Goal: Information Seeking & Learning: Learn about a topic

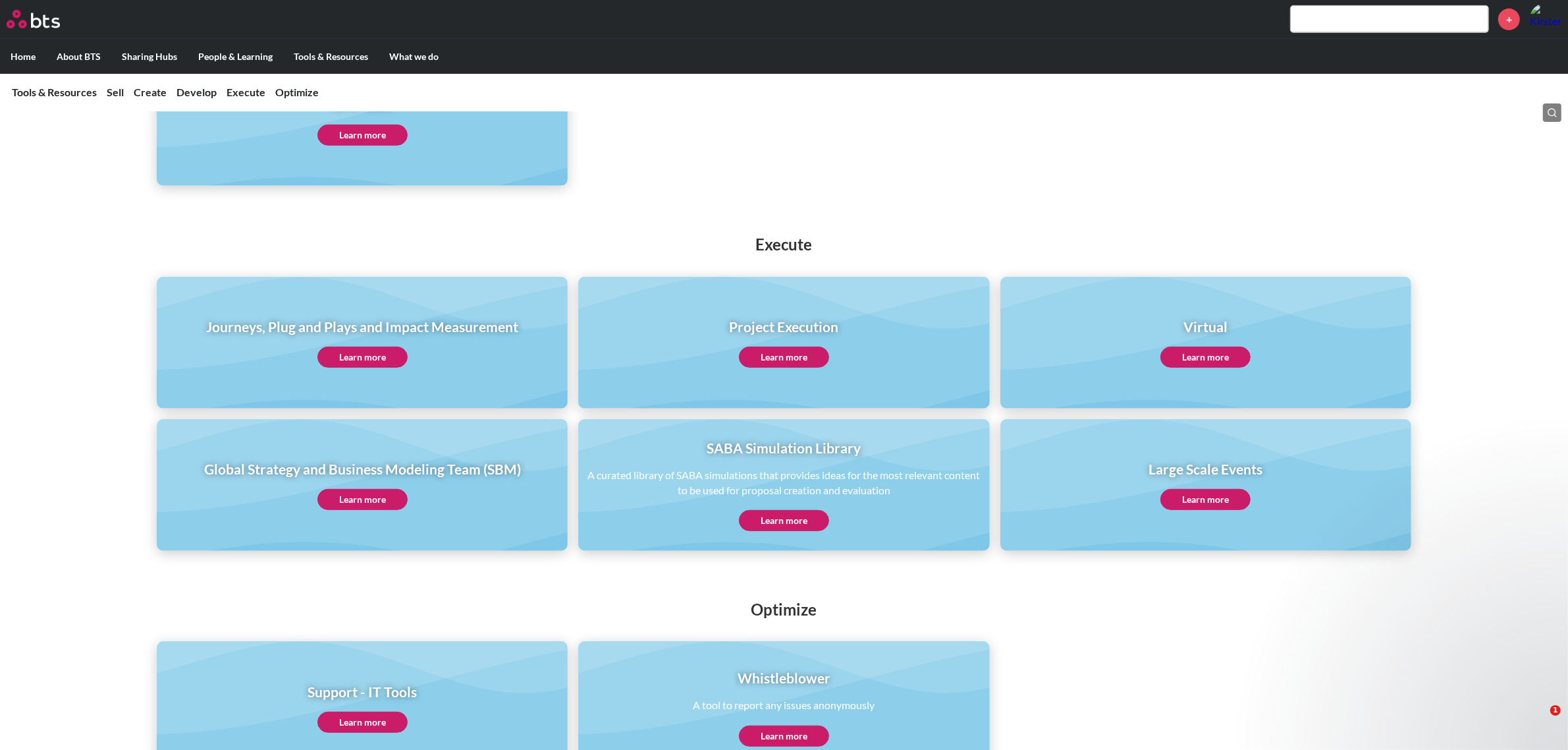
scroll to position [823, 0]
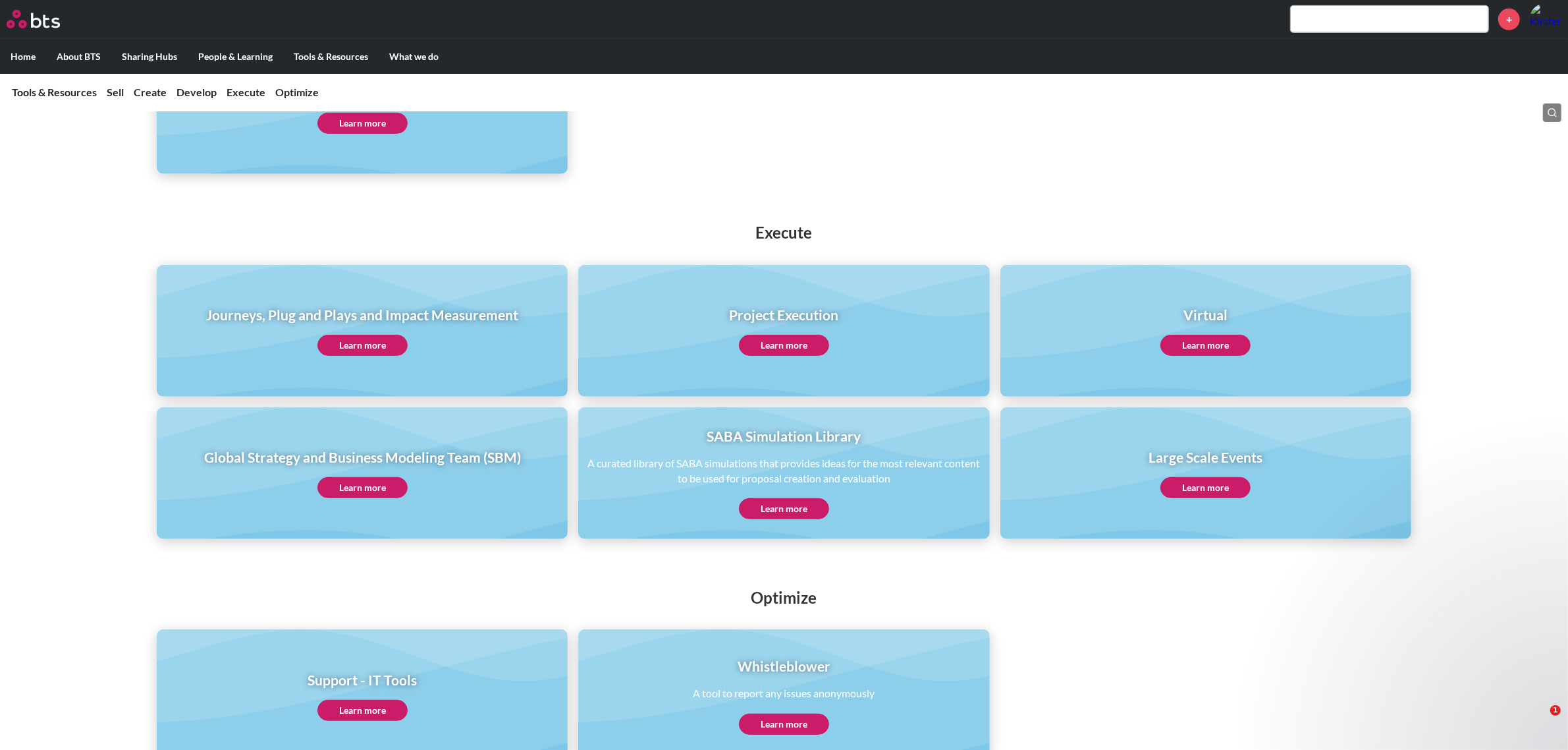
click at [330, 483] on link "Learn more" at bounding box center [362, 487] width 90 height 21
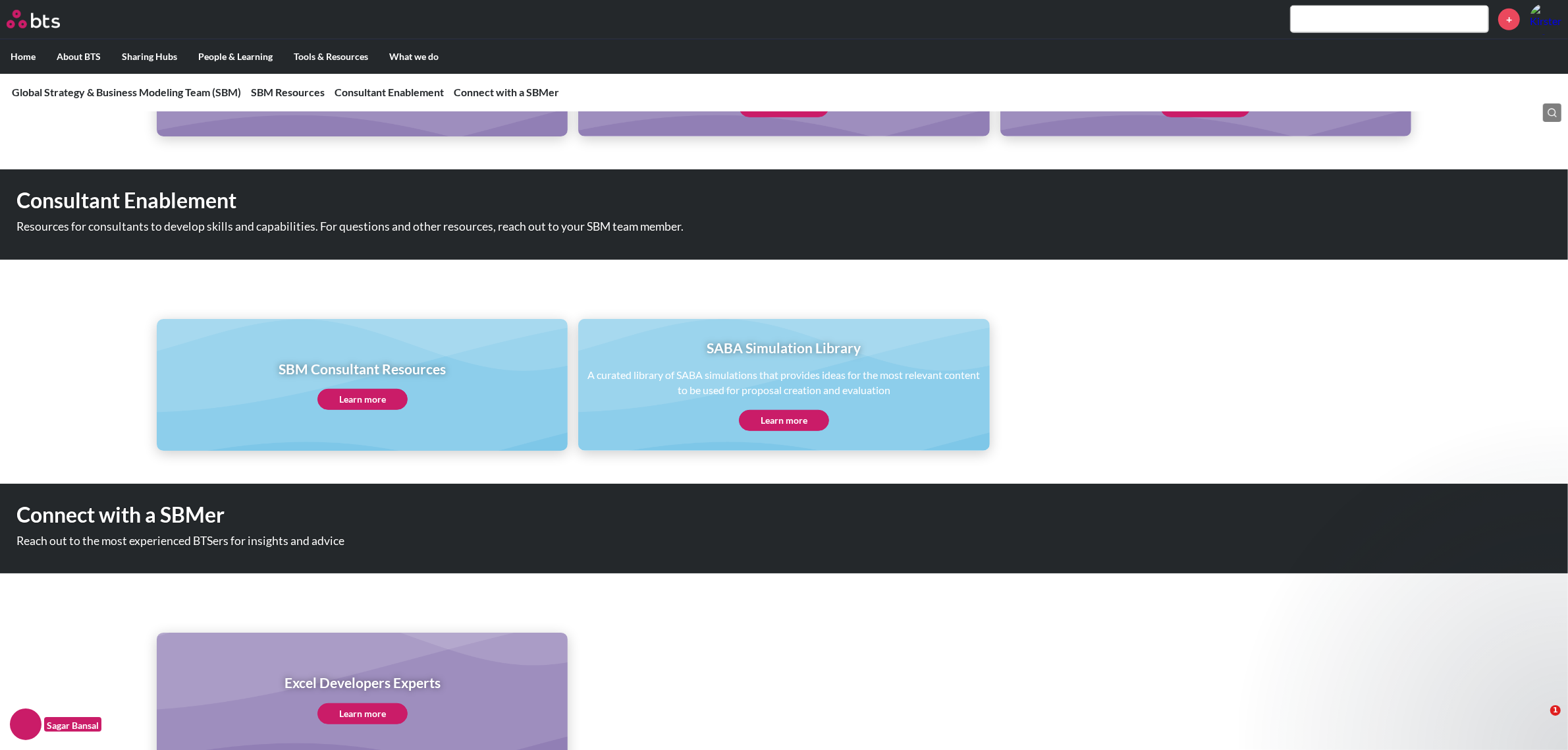
scroll to position [582, 0]
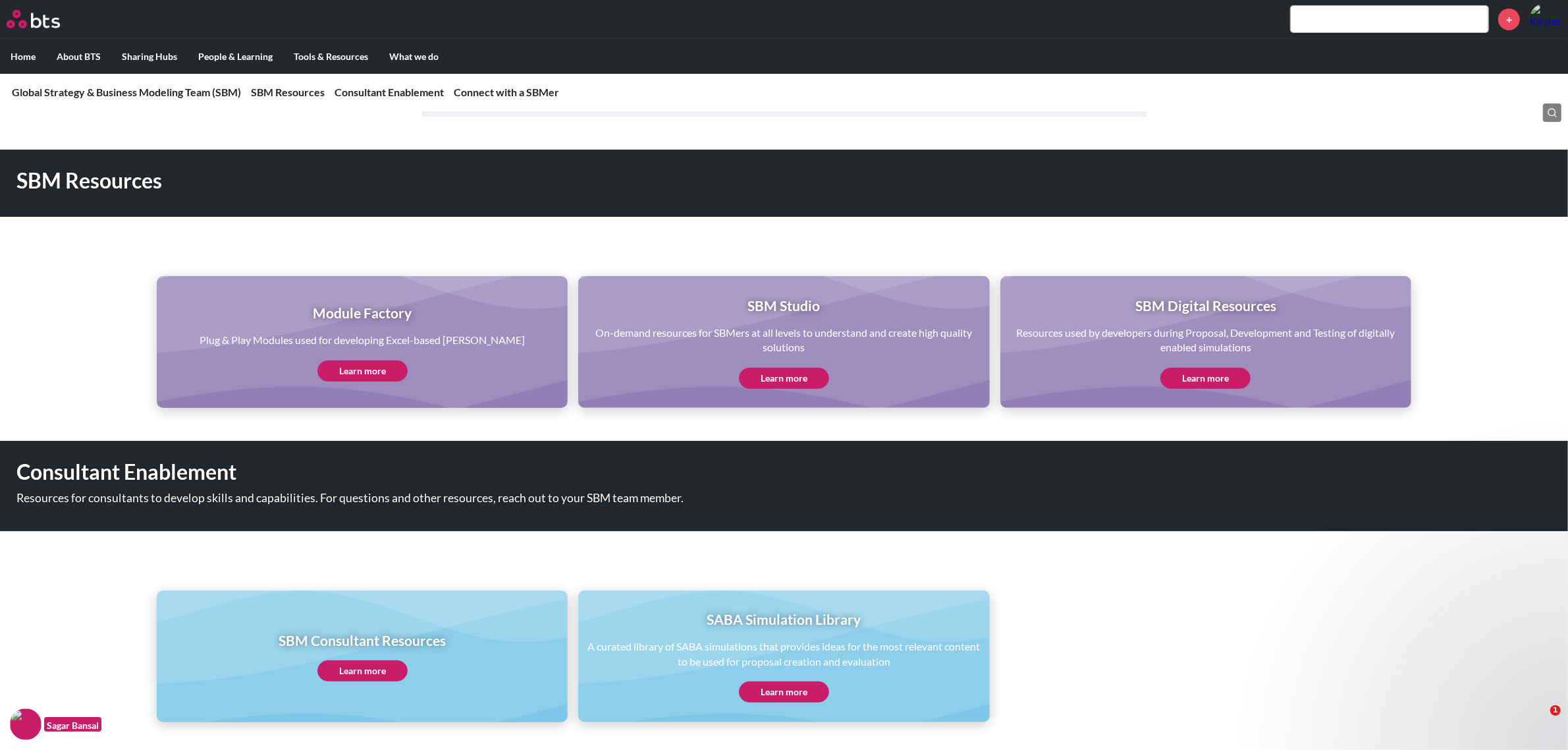
click at [1173, 370] on link "Learn more" at bounding box center [1205, 378] width 90 height 21
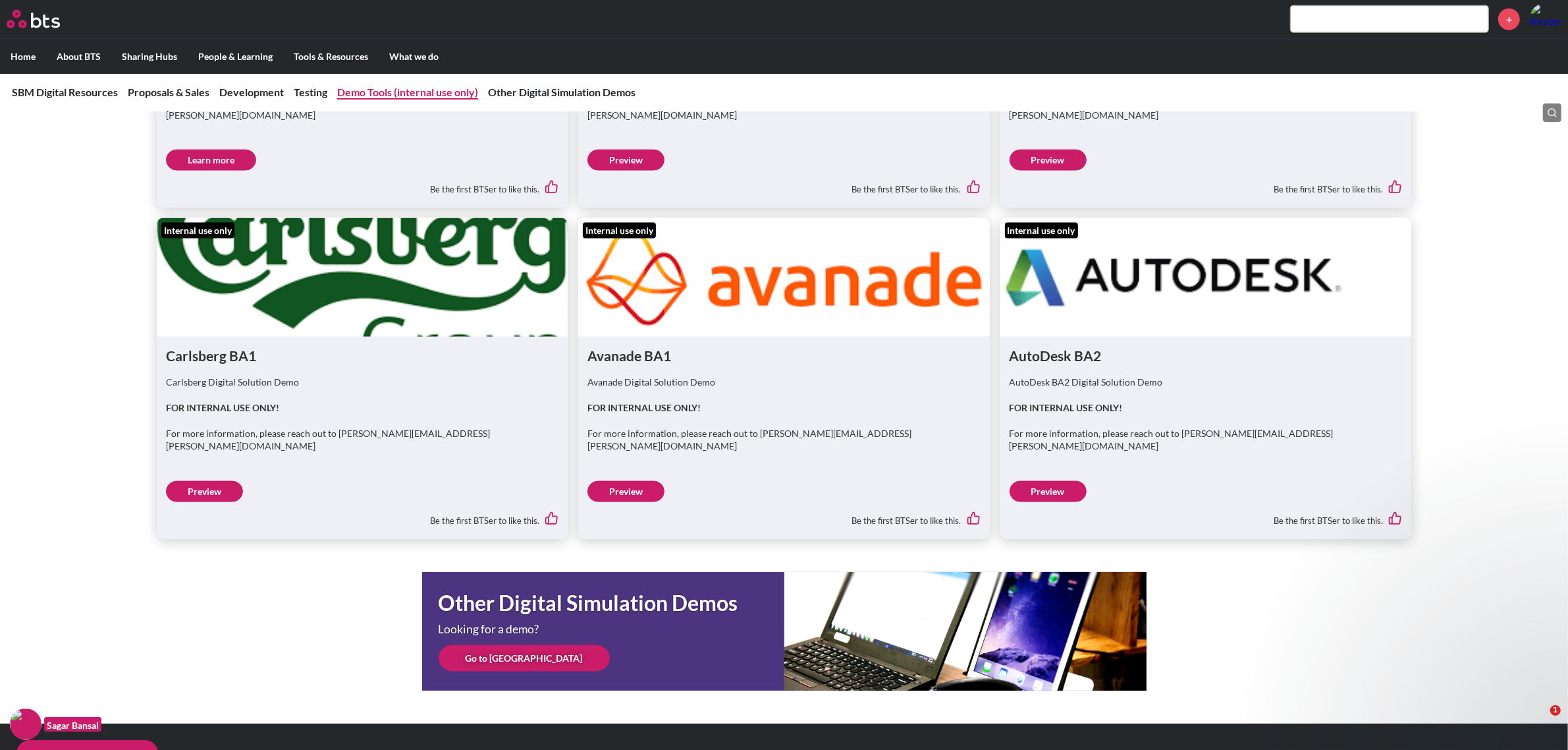
scroll to position [2206, 0]
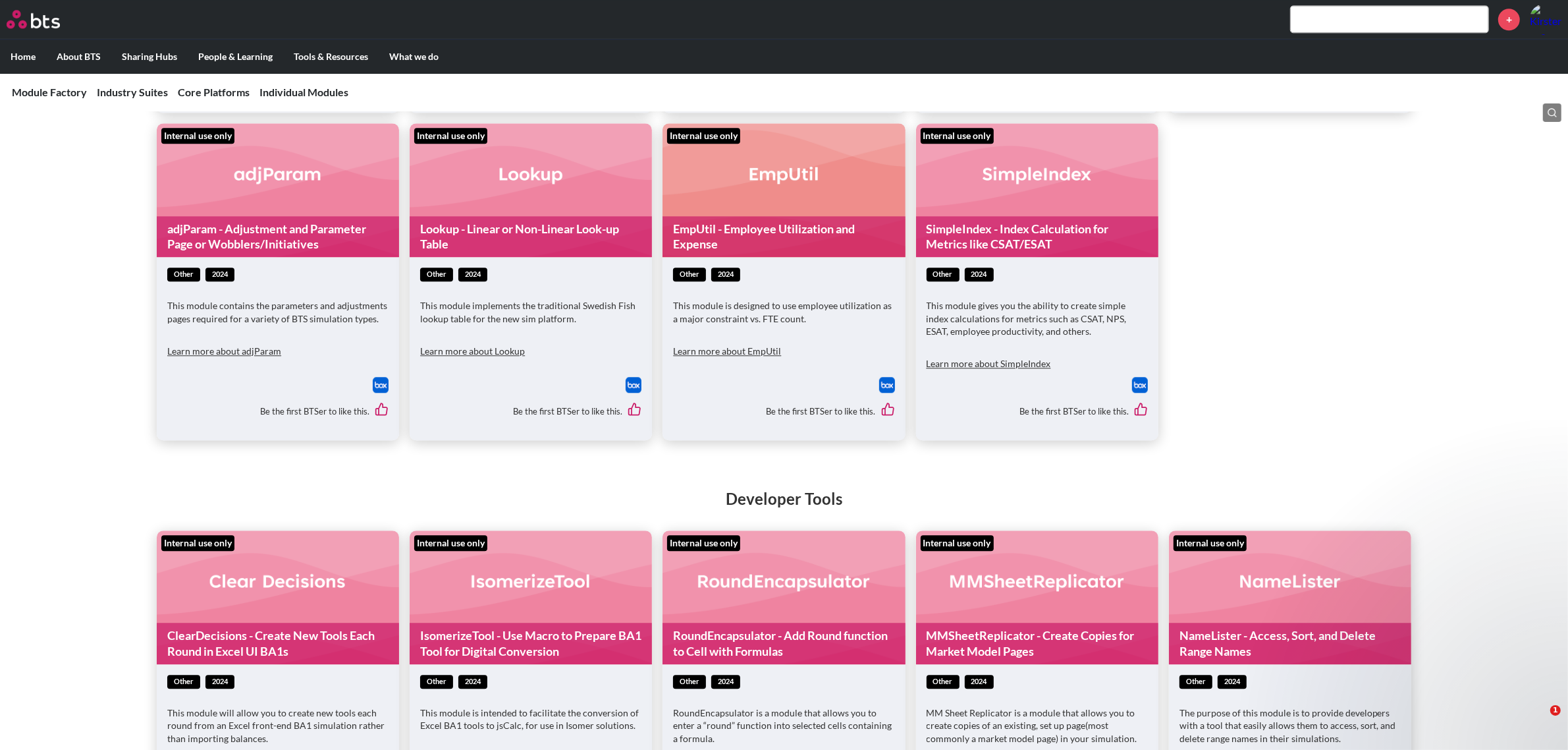
scroll to position [4283, 0]
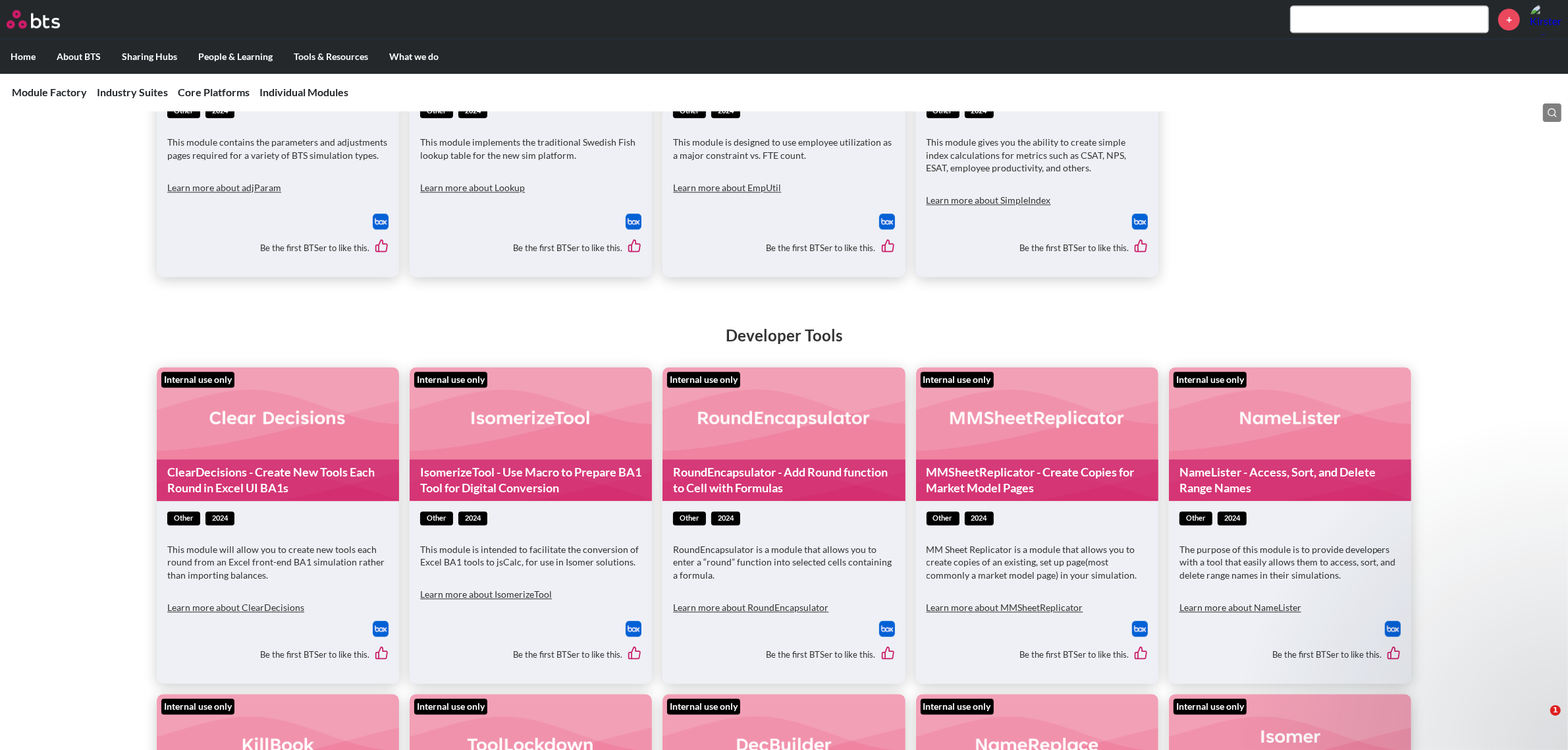
click at [291, 459] on link "ClearDecisions - Create New Tools Each Round in Excel UI BA1s" at bounding box center [278, 480] width 243 height 41
